Goal: Task Accomplishment & Management: Complete application form

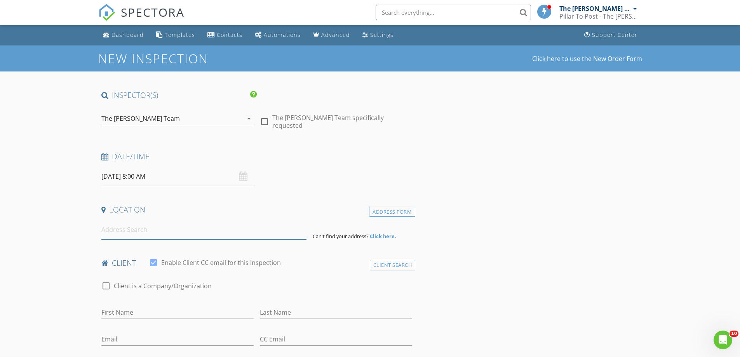
click at [115, 233] on input at bounding box center [203, 229] width 205 height 19
paste input "4902 Montford Drive, St. Louis, Missouri 63128"
type input "4902 Montford Drive, St. Louis, Missouri 63128, USA"
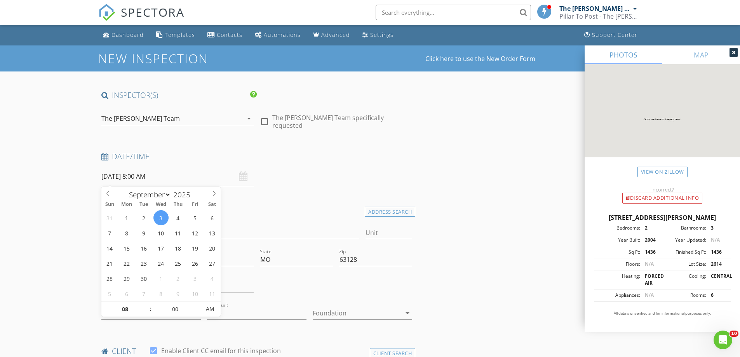
click at [162, 178] on input "09/03/2025 8:00 AM" at bounding box center [177, 176] width 152 height 19
type input "09"
type input "09/03/2025 9:00 AM"
click at [146, 301] on span at bounding box center [146, 305] width 5 height 8
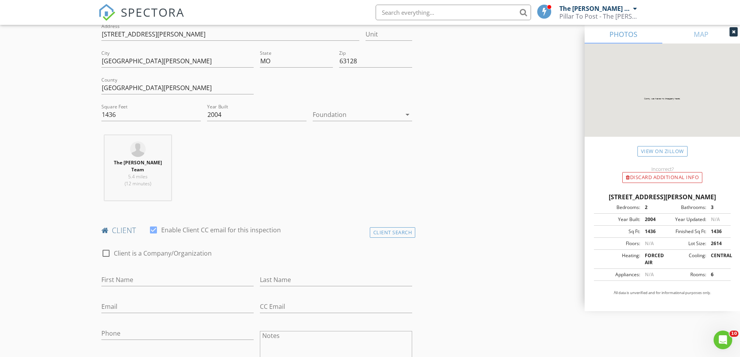
scroll to position [311, 0]
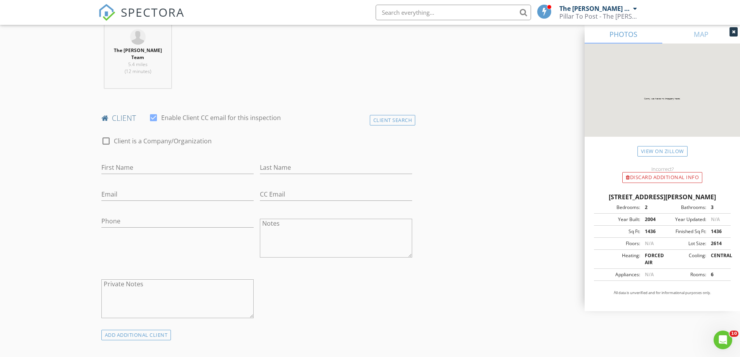
click at [384, 129] on div "check_box_outline_blank Client is a Company/Organization" at bounding box center [256, 142] width 317 height 26
click at [388, 115] on div "Client Search" at bounding box center [393, 120] width 46 height 10
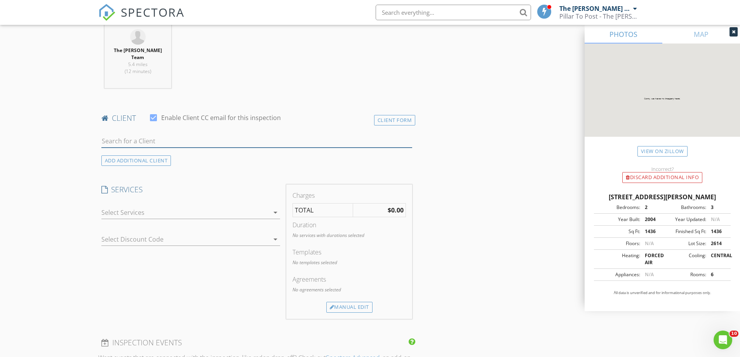
click at [182, 138] on input "text" at bounding box center [256, 141] width 311 height 13
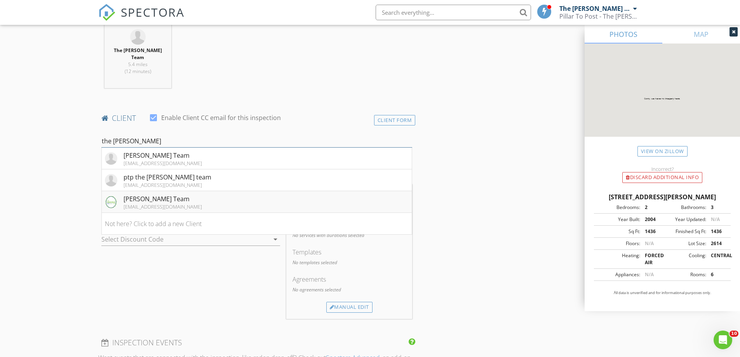
type input "the fred"
click at [115, 196] on img at bounding box center [111, 202] width 12 height 12
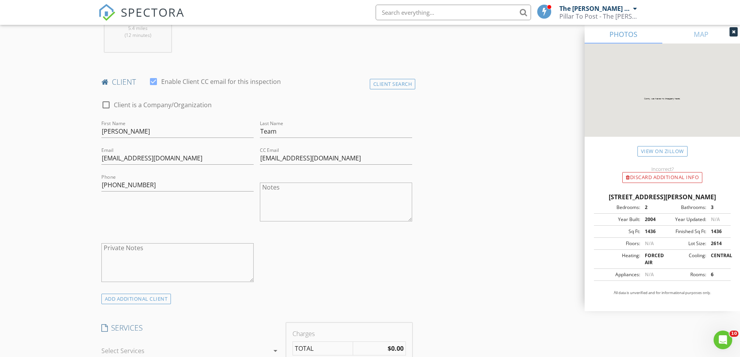
scroll to position [583, 0]
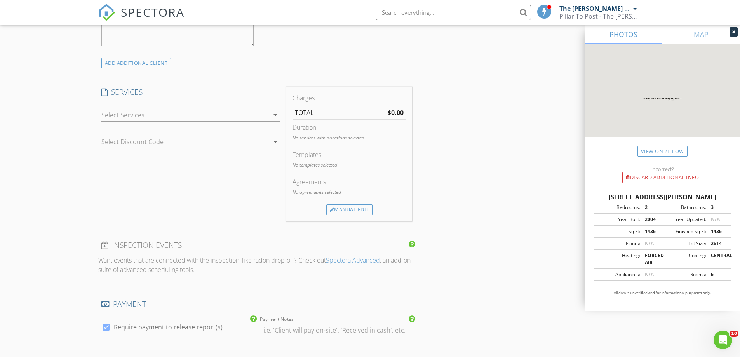
click at [147, 113] on div at bounding box center [185, 115] width 168 height 12
click at [147, 113] on div "Radon Test" at bounding box center [140, 117] width 33 height 9
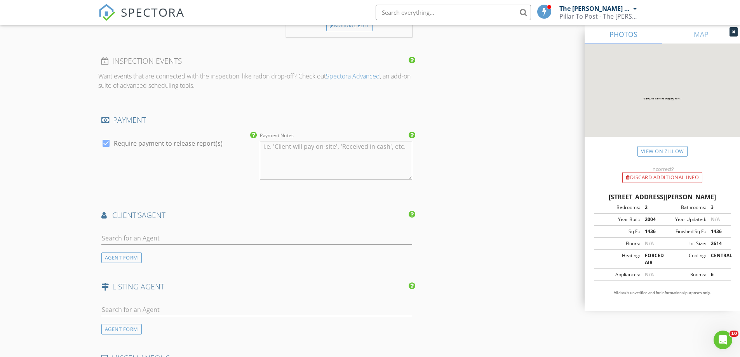
click at [138, 140] on label "Require payment to release report(s)" at bounding box center [168, 143] width 109 height 8
checkbox input "false"
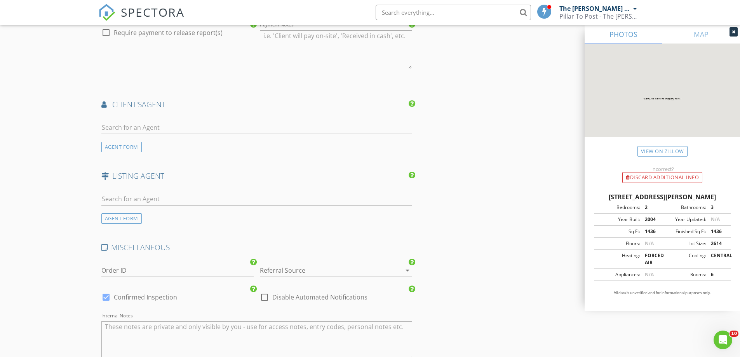
scroll to position [1035, 0]
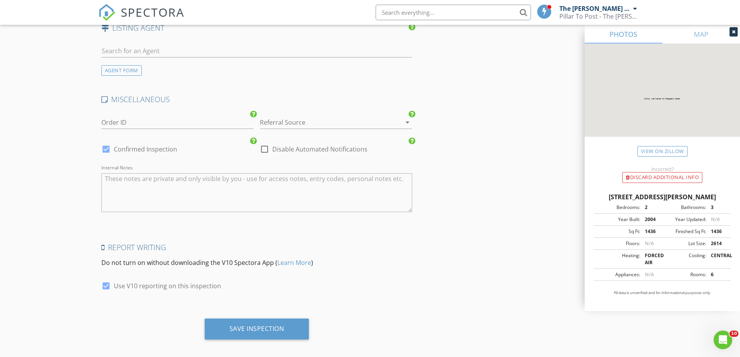
click at [299, 145] on label "Disable Automated Notifications" at bounding box center [319, 149] width 95 height 8
checkbox input "true"
click at [264, 325] on div "Save Inspection" at bounding box center [257, 329] width 55 height 8
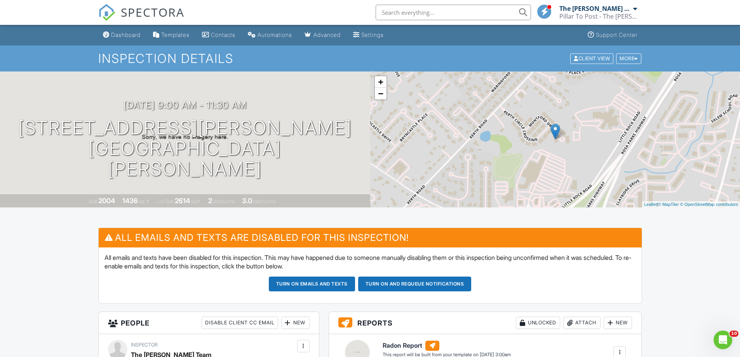
click at [124, 30] on link "Dashboard" at bounding box center [122, 35] width 44 height 14
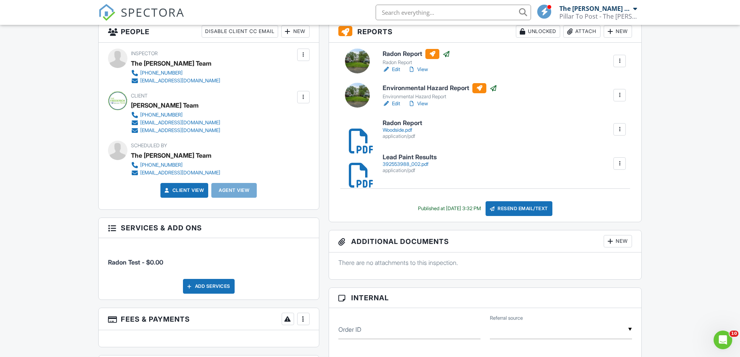
scroll to position [350, 0]
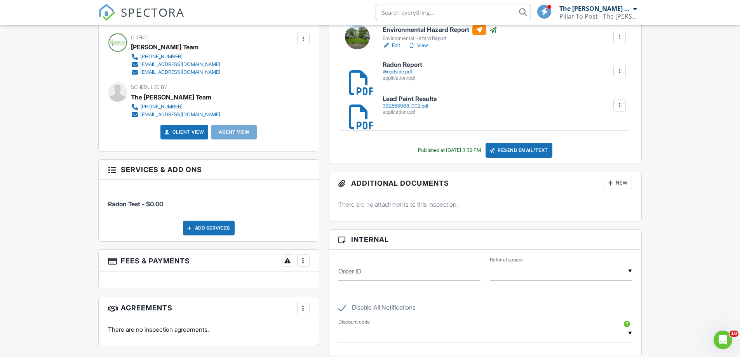
click at [400, 70] on div "Woodside.pdf" at bounding box center [403, 72] width 40 height 6
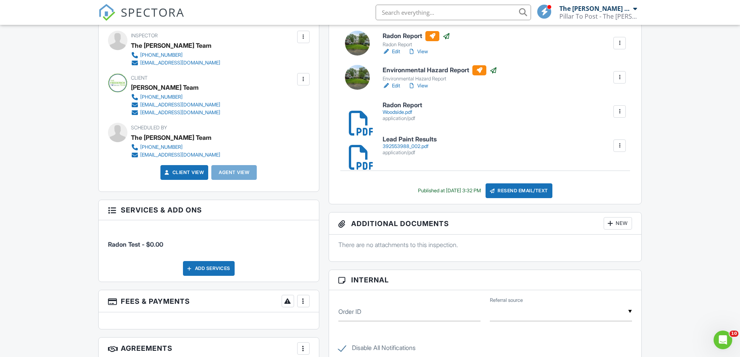
scroll to position [233, 0]
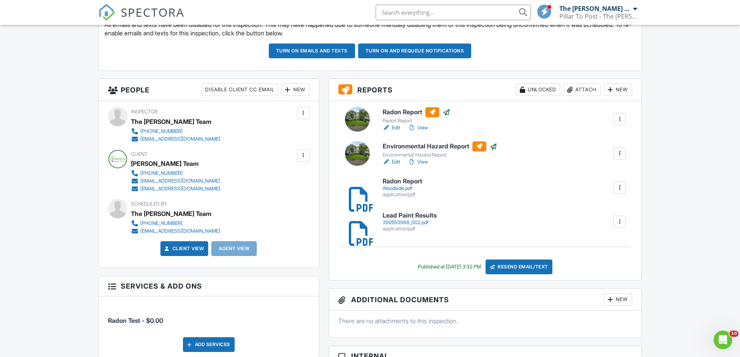
click at [416, 124] on div at bounding box center [412, 128] width 8 height 8
